Goal: Information Seeking & Learning: Learn about a topic

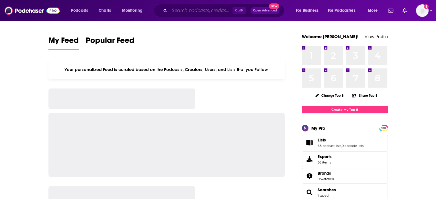
click at [225, 10] on input "Search podcasts, credits, & more..." at bounding box center [200, 10] width 63 height 9
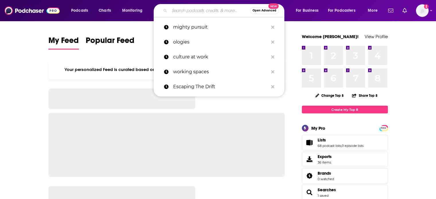
paste input "Once More With TV!"
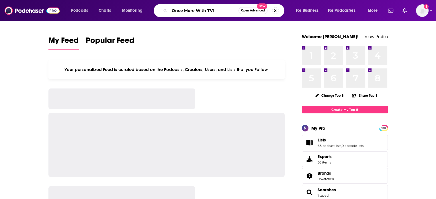
type input "Once More With TV!"
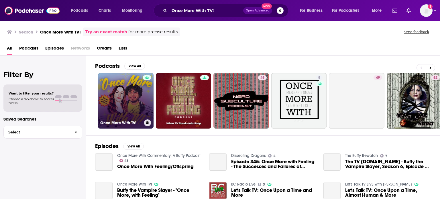
click at [145, 99] on div at bounding box center [147, 97] width 9 height 44
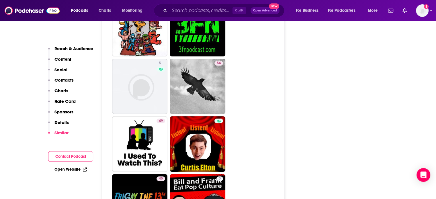
scroll to position [2405, 0]
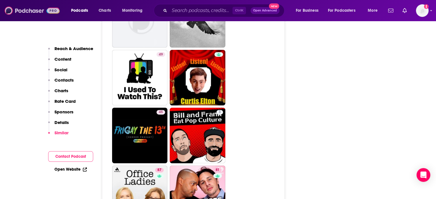
click at [48, 13] on img at bounding box center [32, 10] width 55 height 11
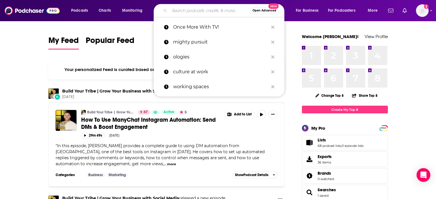
click at [202, 9] on input "Search podcasts, credits, & more..." at bounding box center [209, 10] width 80 height 9
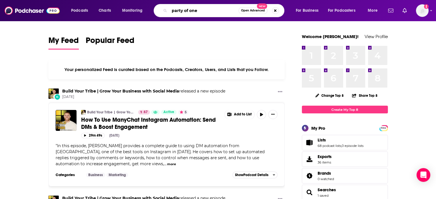
type input "party of one"
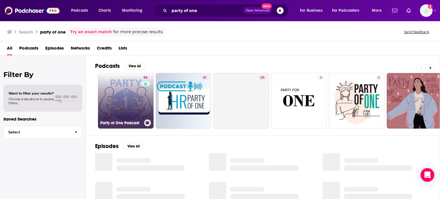
click at [125, 101] on link "56 Party of One Podcast" at bounding box center [126, 101] width 56 height 56
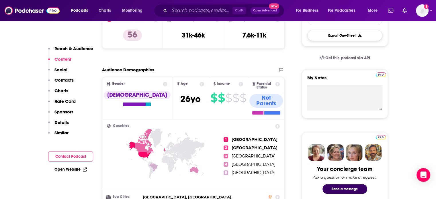
scroll to position [143, 0]
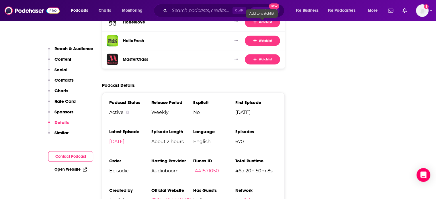
scroll to position [916, 0]
